Goal: Check status: Check status

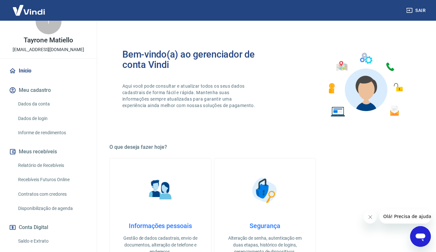
scroll to position [65, 0]
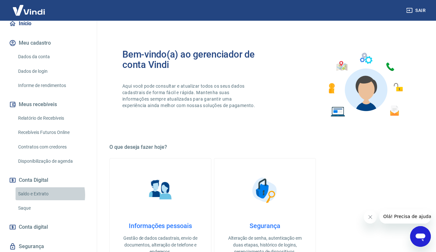
click at [43, 195] on link "Saldo e Extrato" at bounding box center [52, 193] width 73 height 13
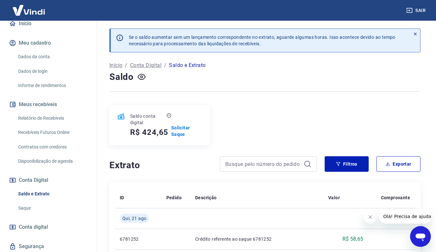
click at [58, 117] on link "Relatório de Recebíveis" at bounding box center [52, 118] width 73 height 13
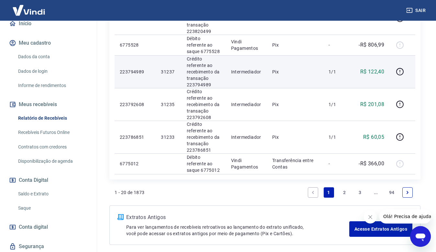
scroll to position [669, 0]
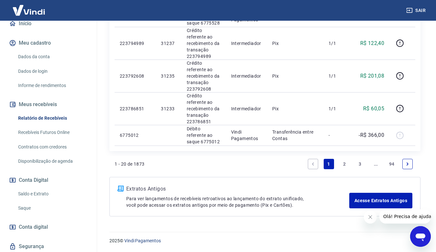
drag, startPoint x: 344, startPoint y: 163, endPoint x: 340, endPoint y: 164, distance: 4.2
click at [344, 163] on link "2" at bounding box center [344, 164] width 10 height 10
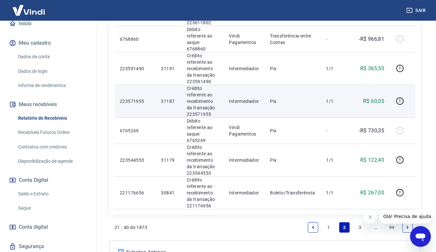
scroll to position [672, 0]
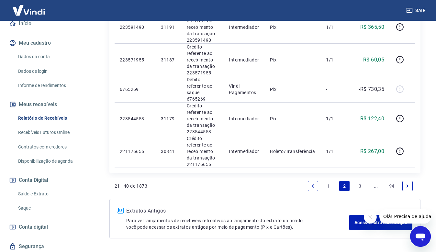
click at [328, 181] on link "1" at bounding box center [328, 186] width 10 height 10
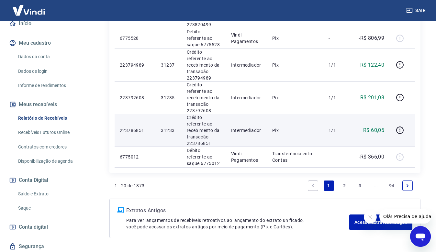
scroll to position [669, 0]
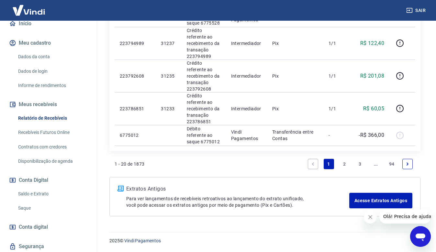
click at [341, 165] on link "2" at bounding box center [344, 164] width 10 height 10
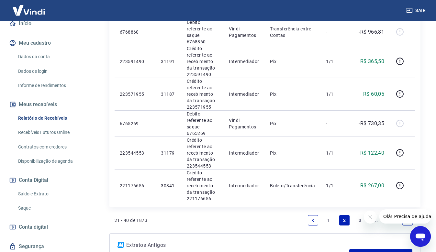
scroll to position [672, 0]
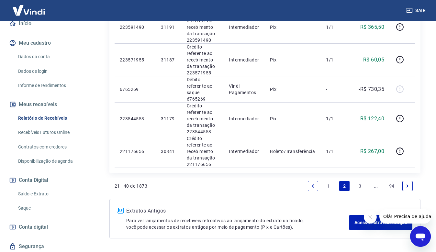
click at [327, 181] on link "1" at bounding box center [328, 186] width 10 height 10
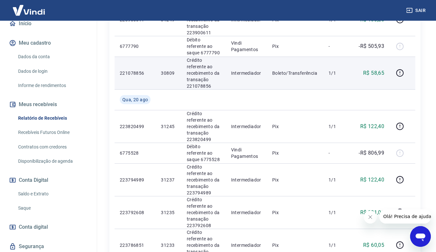
scroll to position [474, 0]
